Goal: Find specific page/section: Find specific page/section

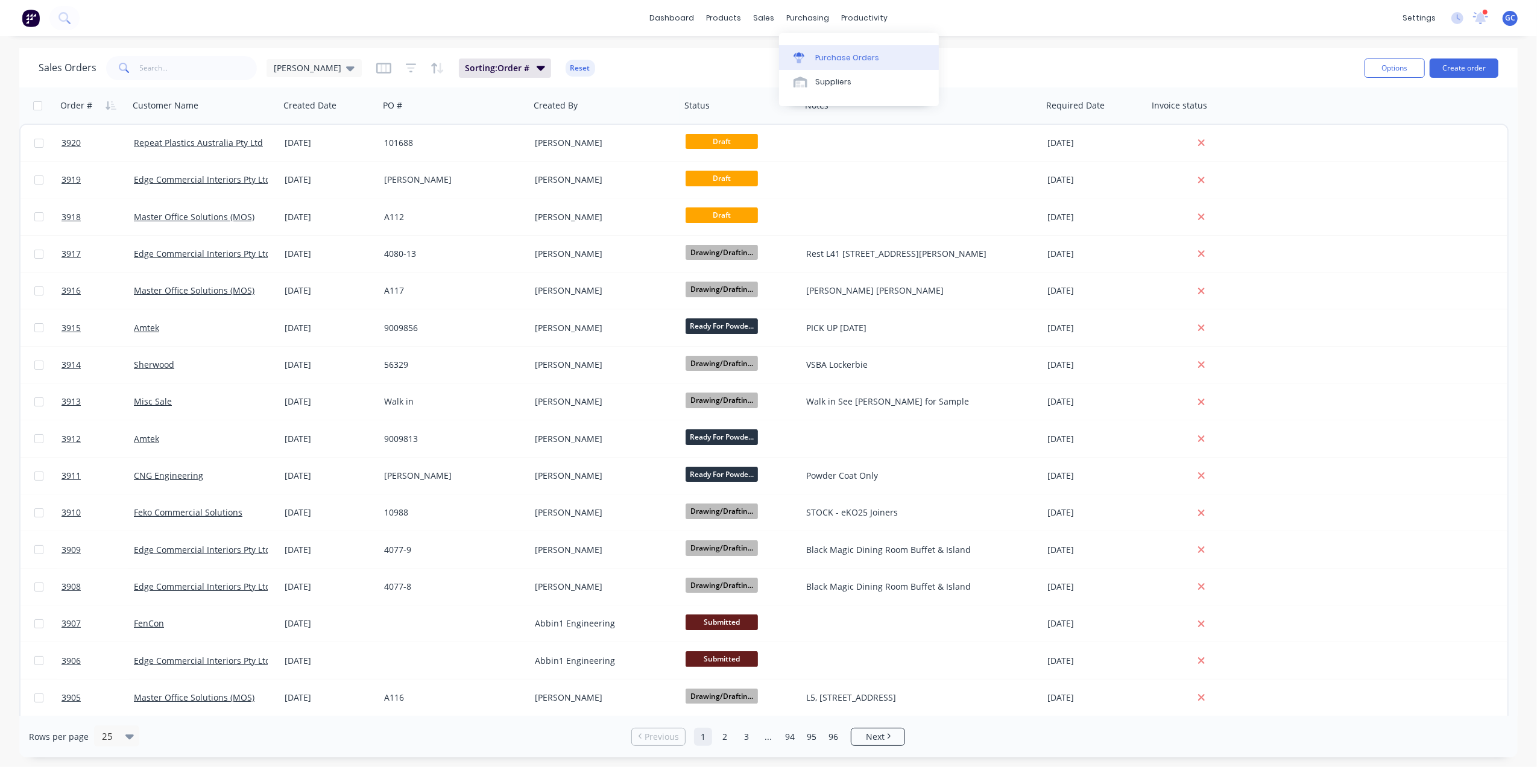
click at [833, 54] on div "Purchase Orders" at bounding box center [847, 57] width 64 height 11
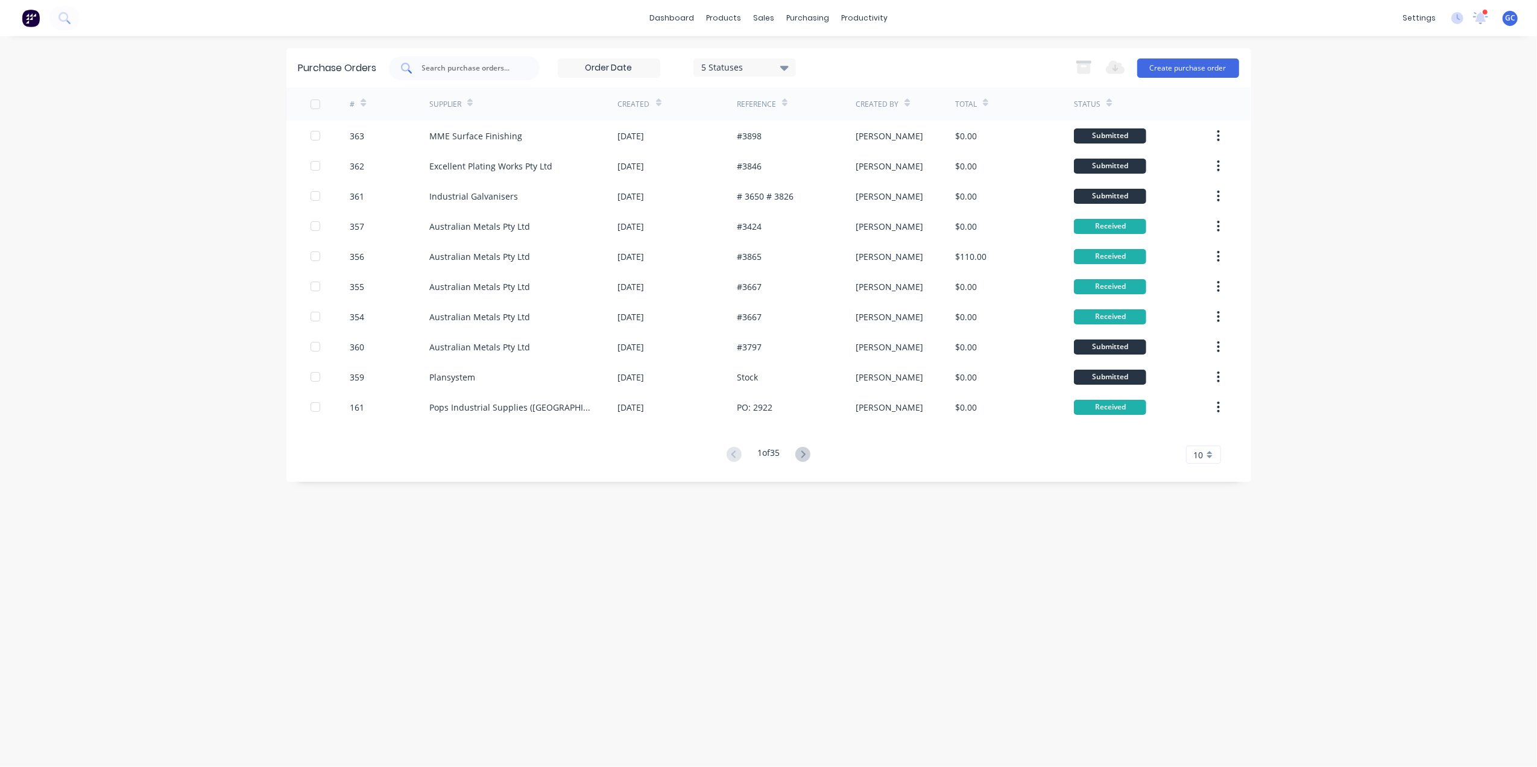
click at [497, 59] on div at bounding box center [464, 68] width 151 height 24
click at [785, 43] on div "Sales Orders Customers Price Level Manager" at bounding box center [828, 81] width 160 height 97
click at [789, 52] on div "Sales Orders" at bounding box center [808, 57] width 49 height 11
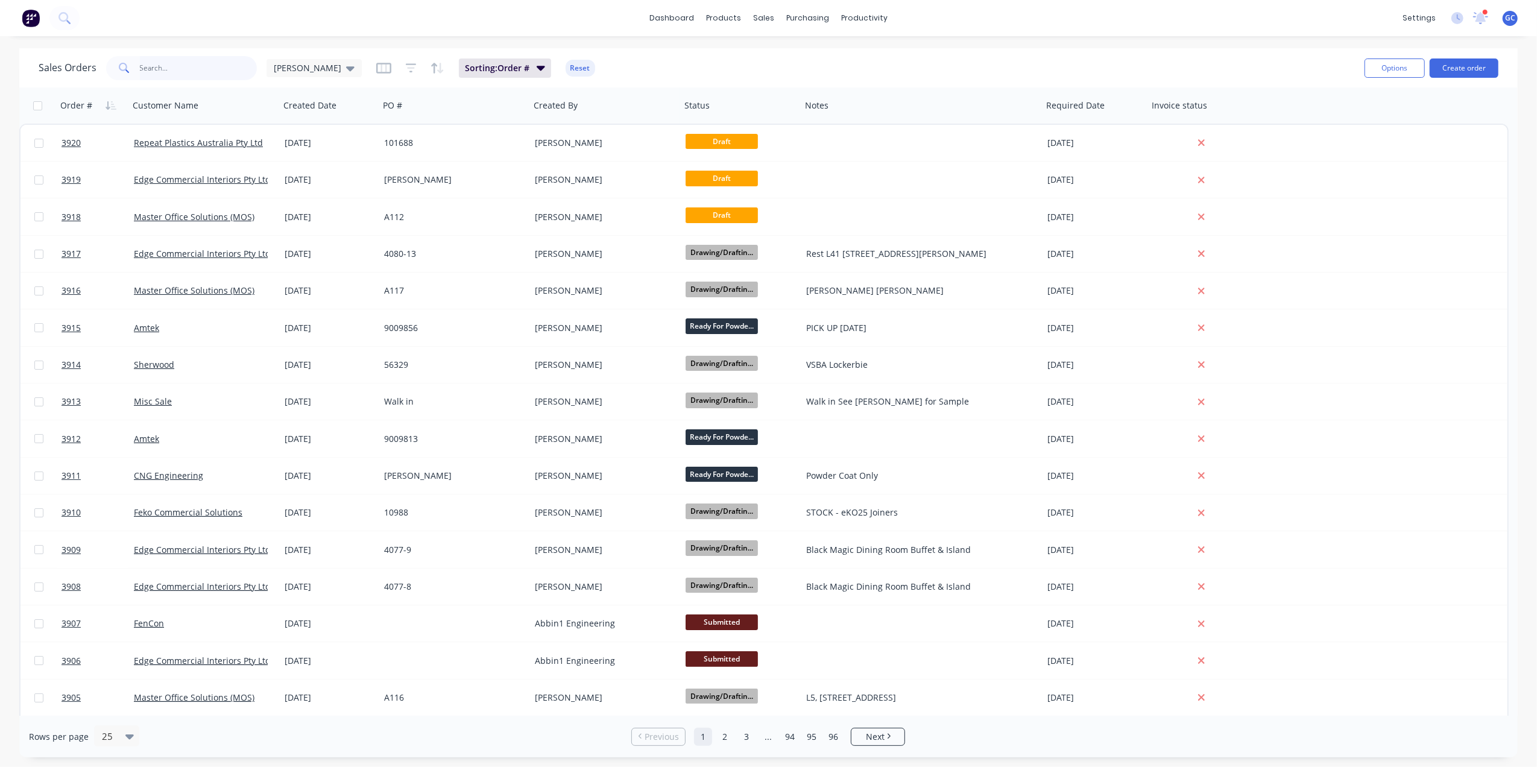
click at [209, 71] on input "text" at bounding box center [199, 68] width 118 height 24
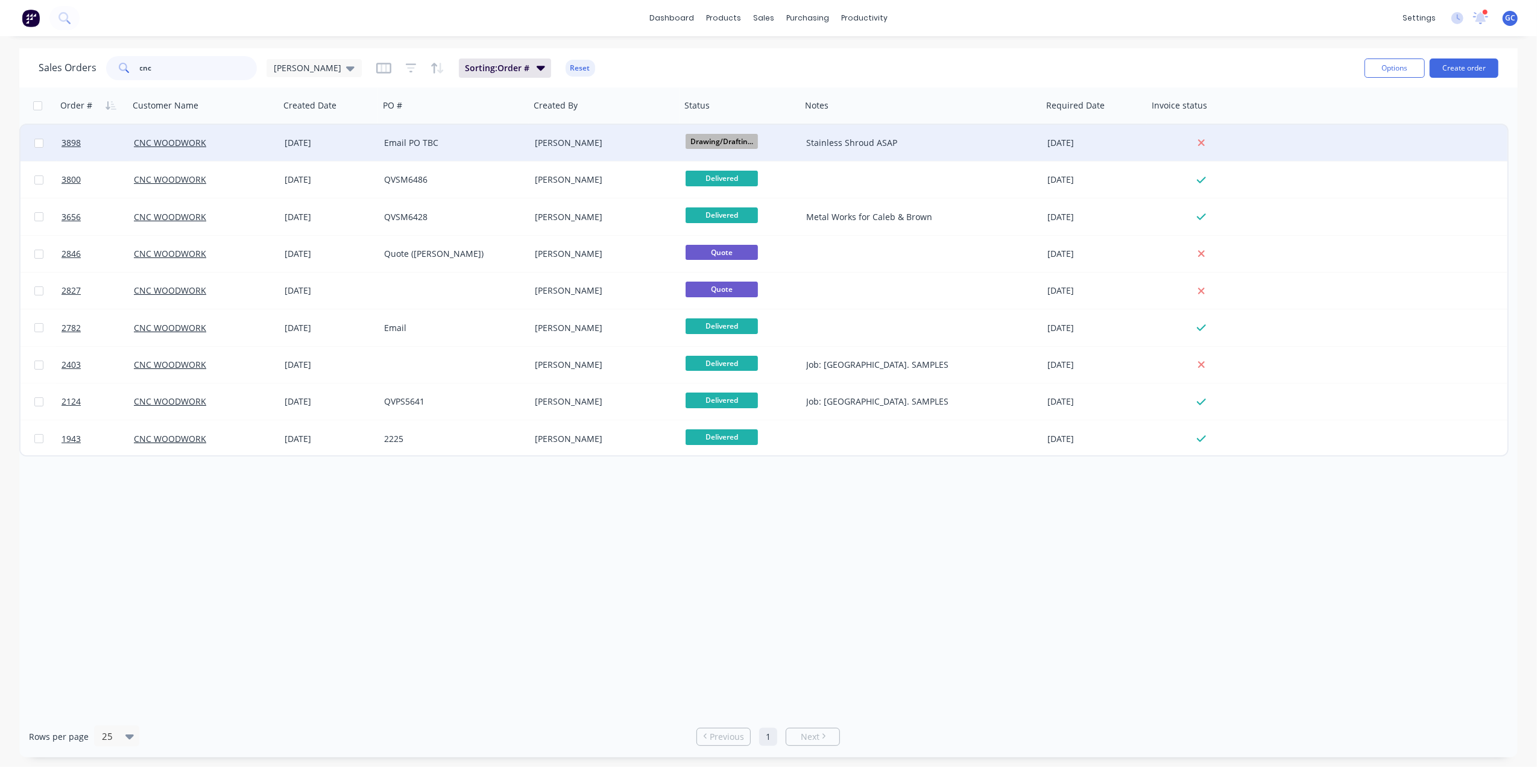
type input "cnc"
click at [481, 145] on div "Email PO TBC" at bounding box center [451, 143] width 134 height 12
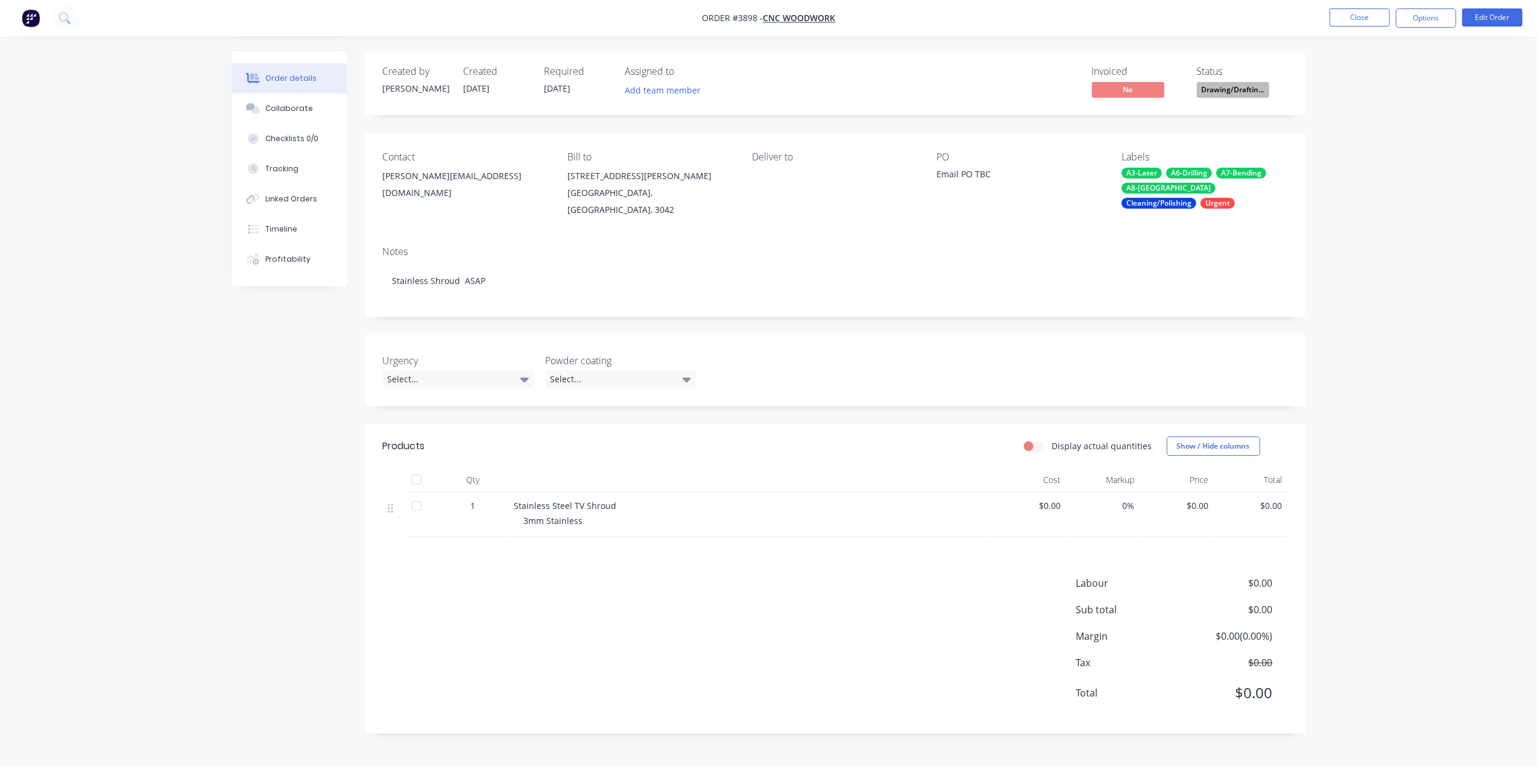
click at [1376, 289] on div "Order details Collaborate Checklists 0/0 Tracking Linked Orders Timeline Profit…" at bounding box center [768, 383] width 1537 height 767
